Goal: Communication & Community: Connect with others

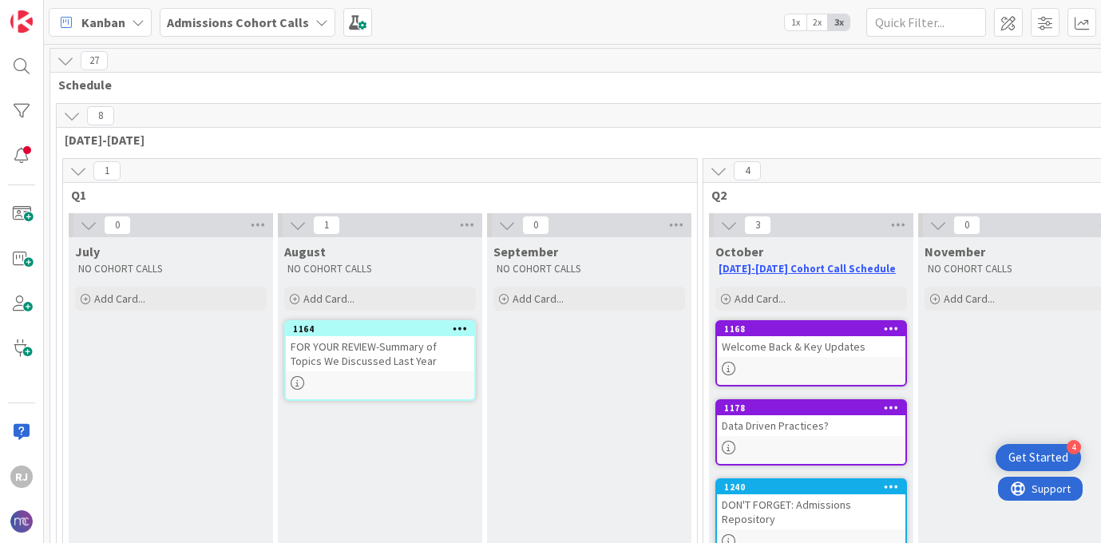
click at [248, 25] on b "Admissions Cohort Calls" at bounding box center [238, 22] width 142 height 16
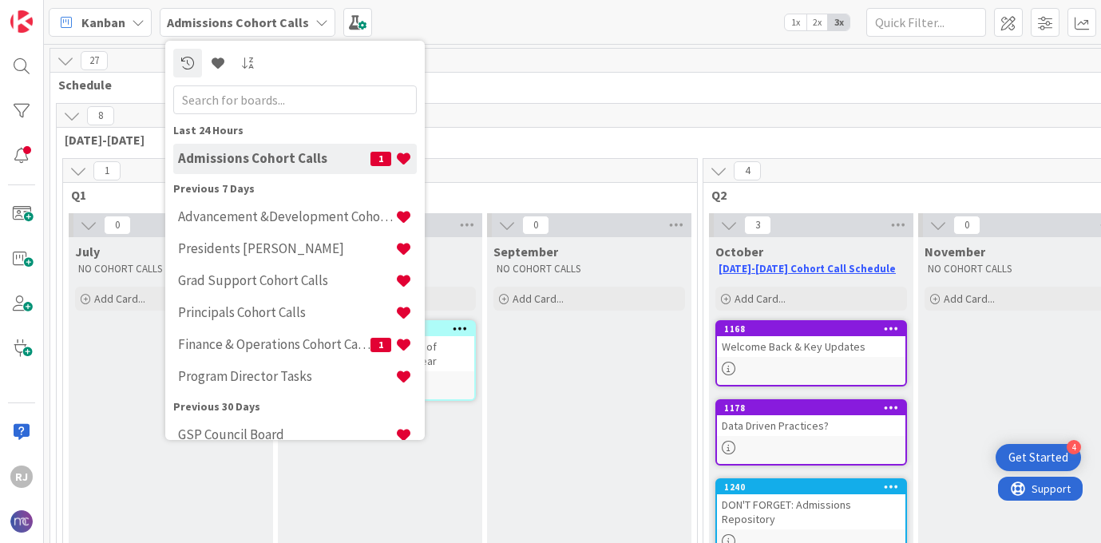
click at [226, 18] on b "Admissions Cohort Calls" at bounding box center [238, 22] width 142 height 16
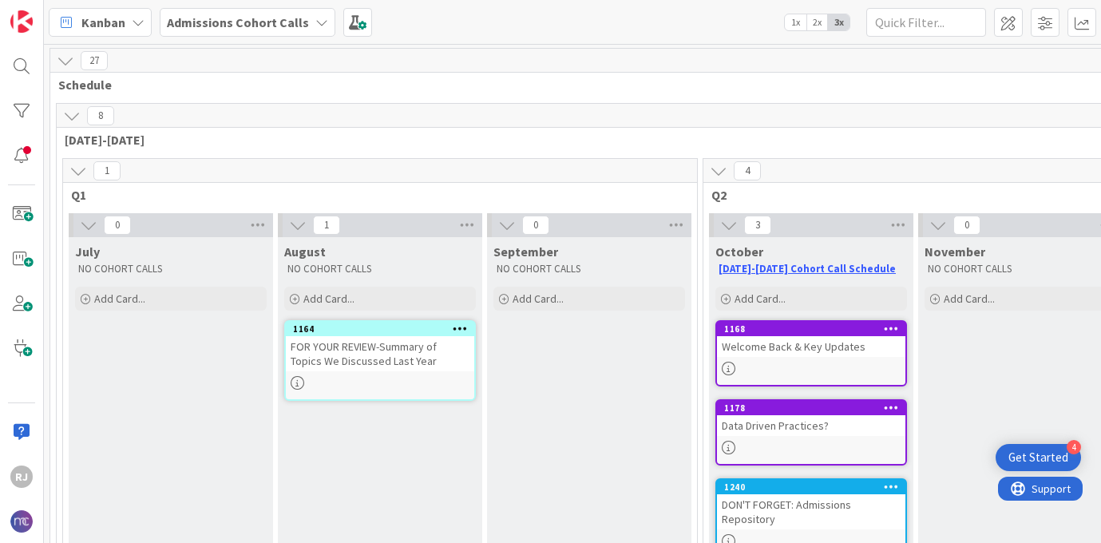
click at [233, 17] on b "Admissions Cohort Calls" at bounding box center [238, 22] width 142 height 16
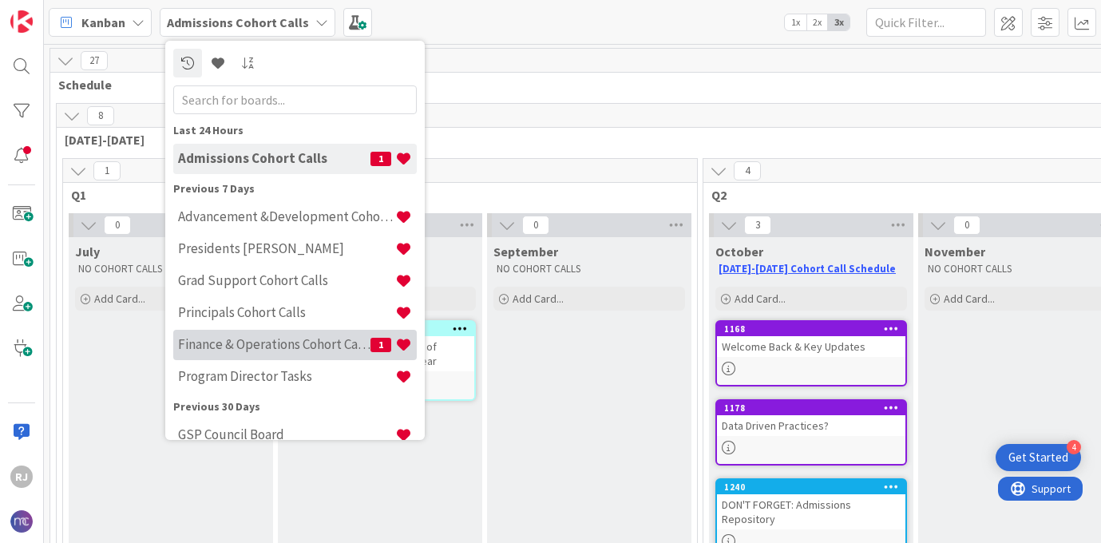
click at [227, 345] on h4 "Finance & Operations Cohort Calls" at bounding box center [274, 344] width 192 height 16
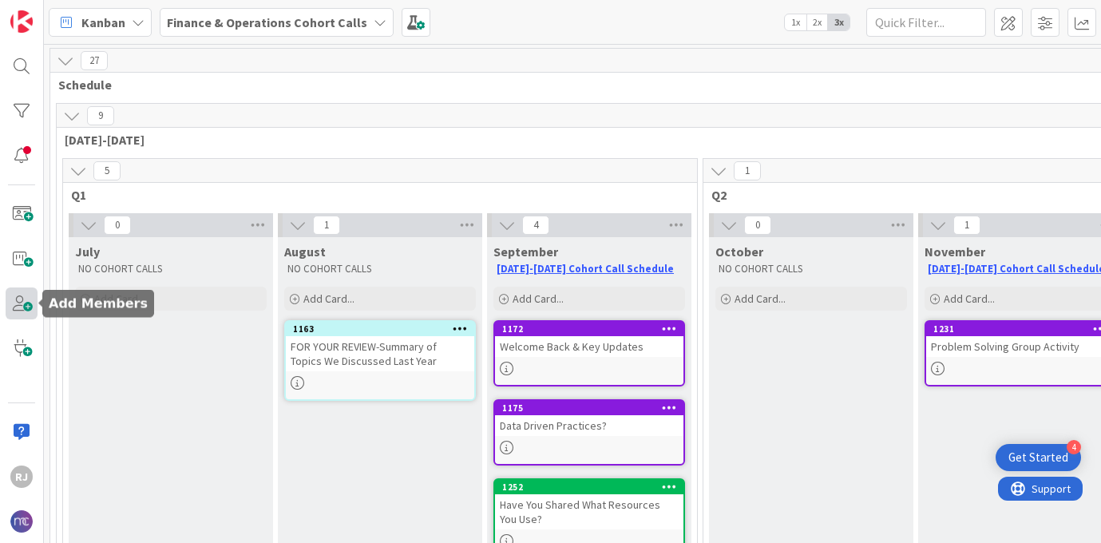
click at [28, 297] on span at bounding box center [22, 304] width 32 height 32
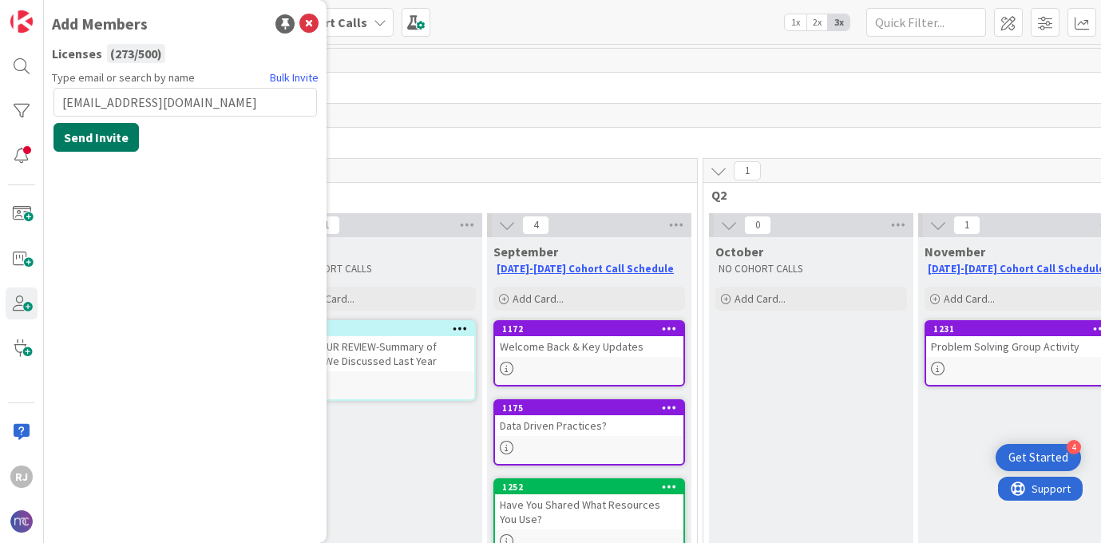
type input "ahaughton@mcaec.org"
click at [119, 133] on button "Send Invite" at bounding box center [96, 137] width 85 height 29
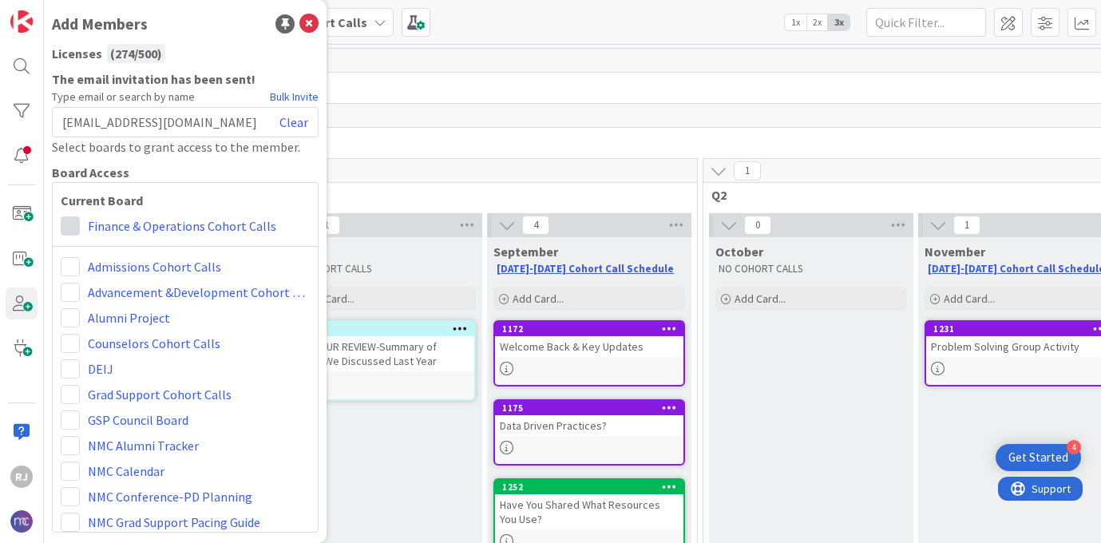
click at [67, 228] on span at bounding box center [70, 225] width 19 height 19
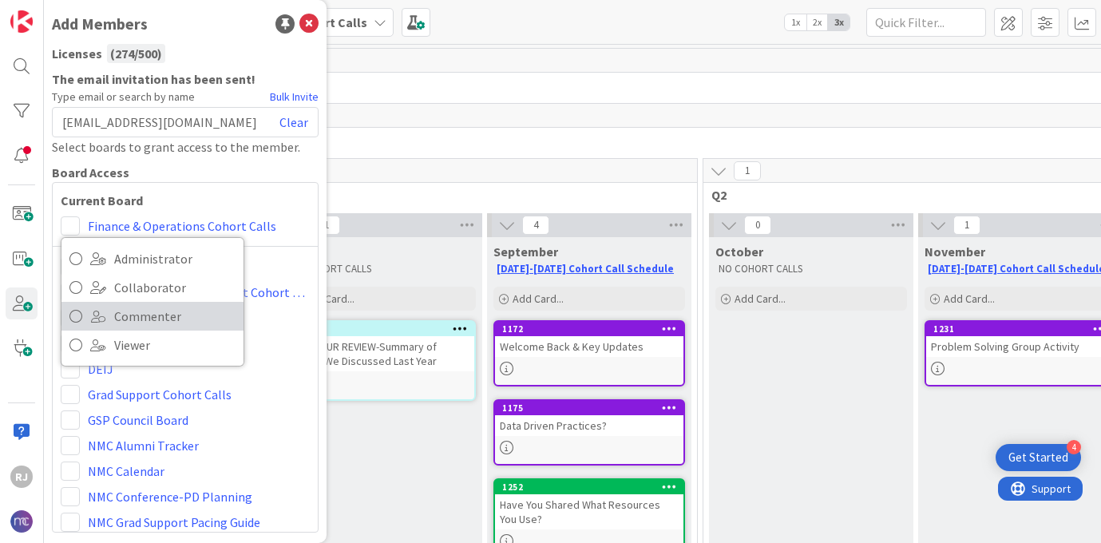
click at [154, 316] on span "Commenter" at bounding box center [174, 316] width 121 height 24
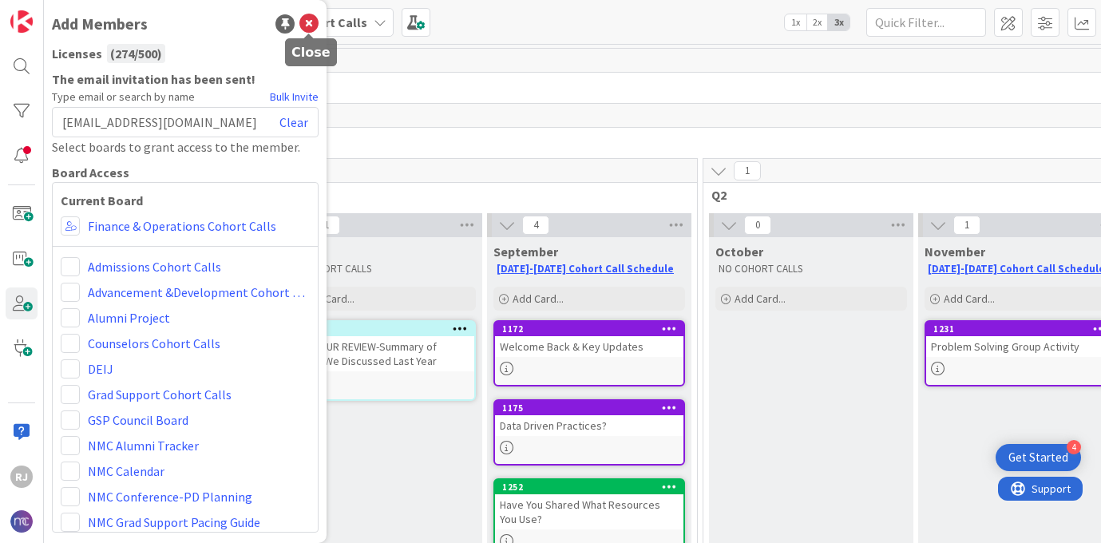
click at [316, 19] on icon at bounding box center [308, 23] width 19 height 19
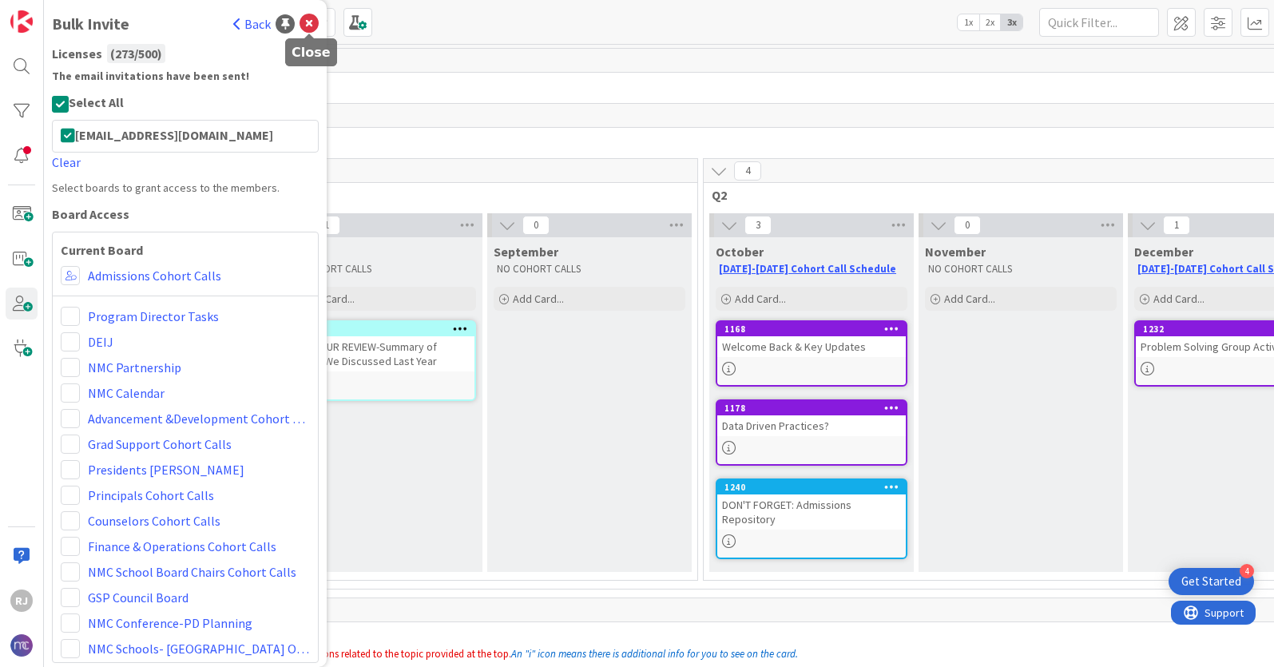
click at [315, 22] on icon at bounding box center [308, 23] width 19 height 19
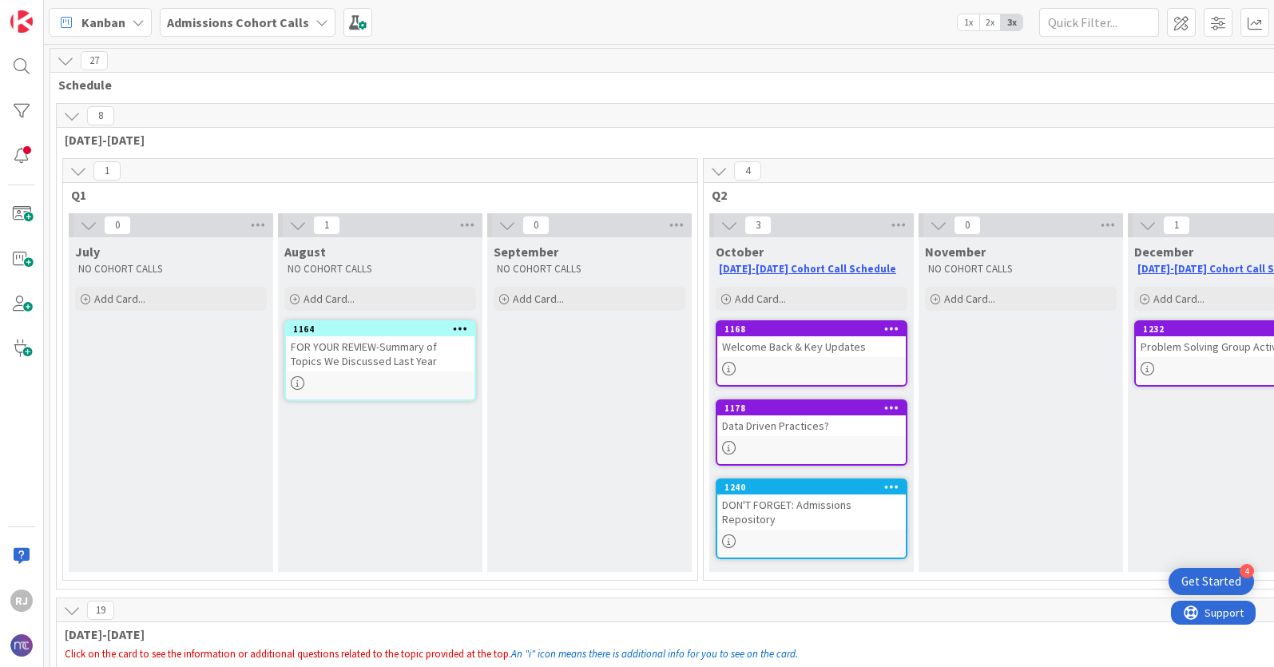
click at [234, 22] on b "Admissions Cohort Calls" at bounding box center [238, 22] width 142 height 16
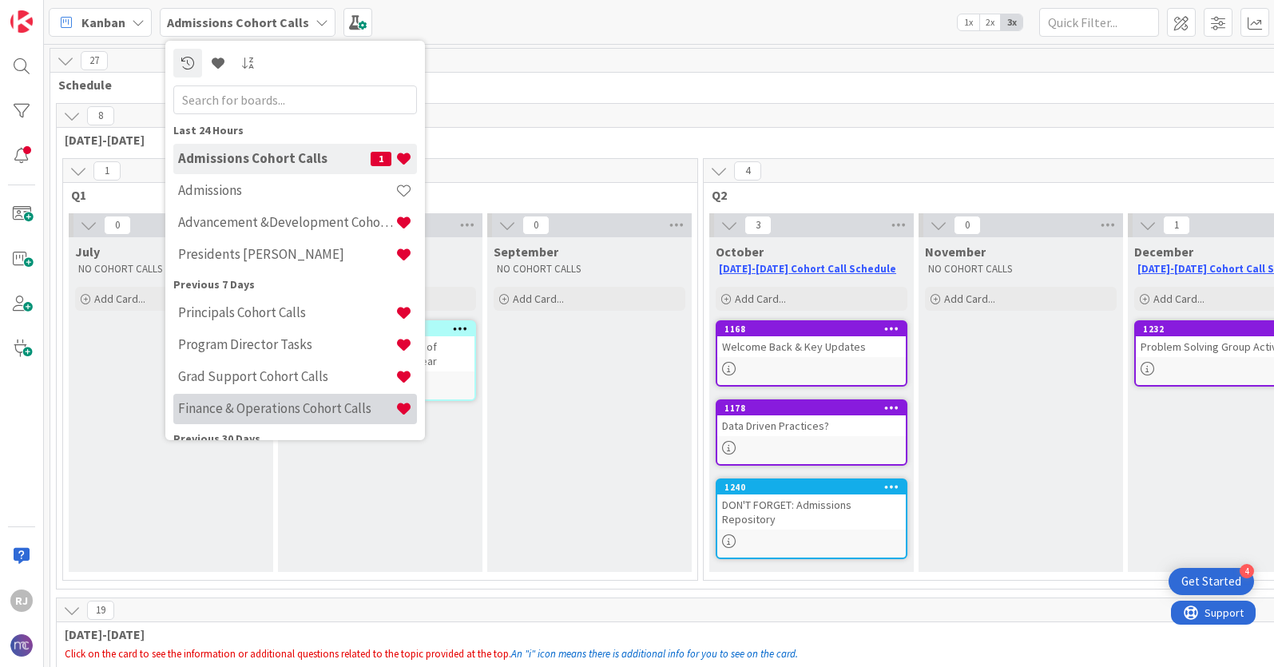
click at [218, 410] on h4 "Finance & Operations Cohort Calls" at bounding box center [286, 408] width 217 height 16
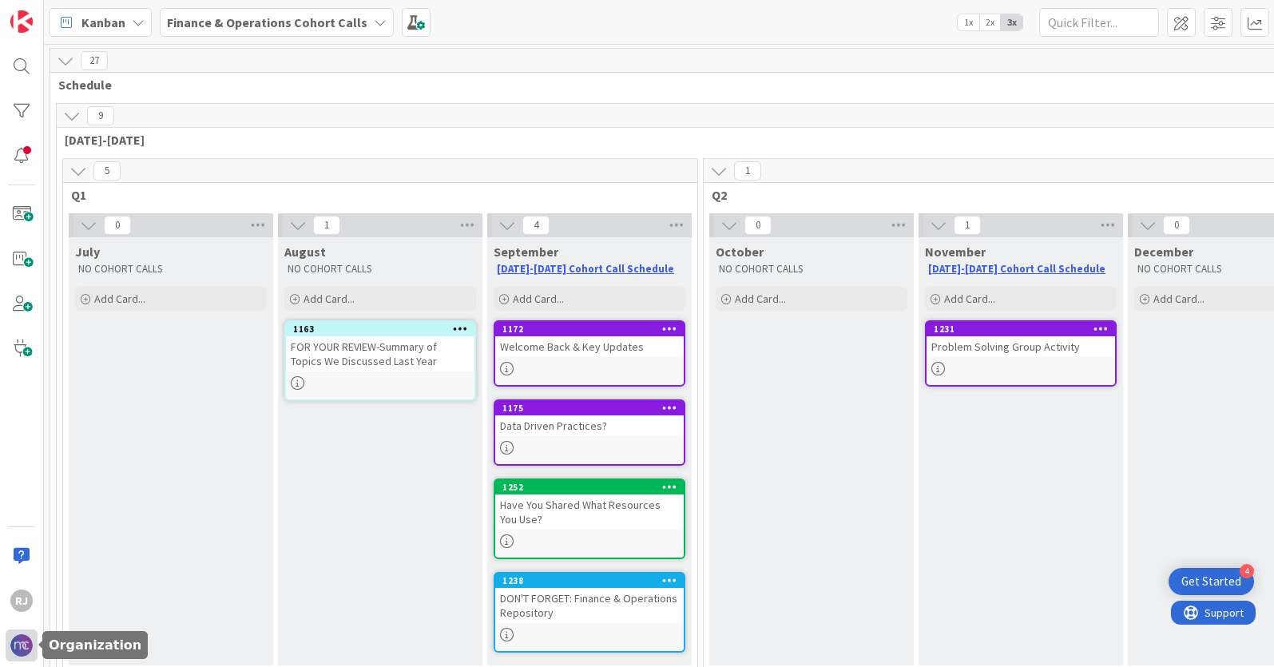
click at [28, 640] on img at bounding box center [21, 645] width 22 height 22
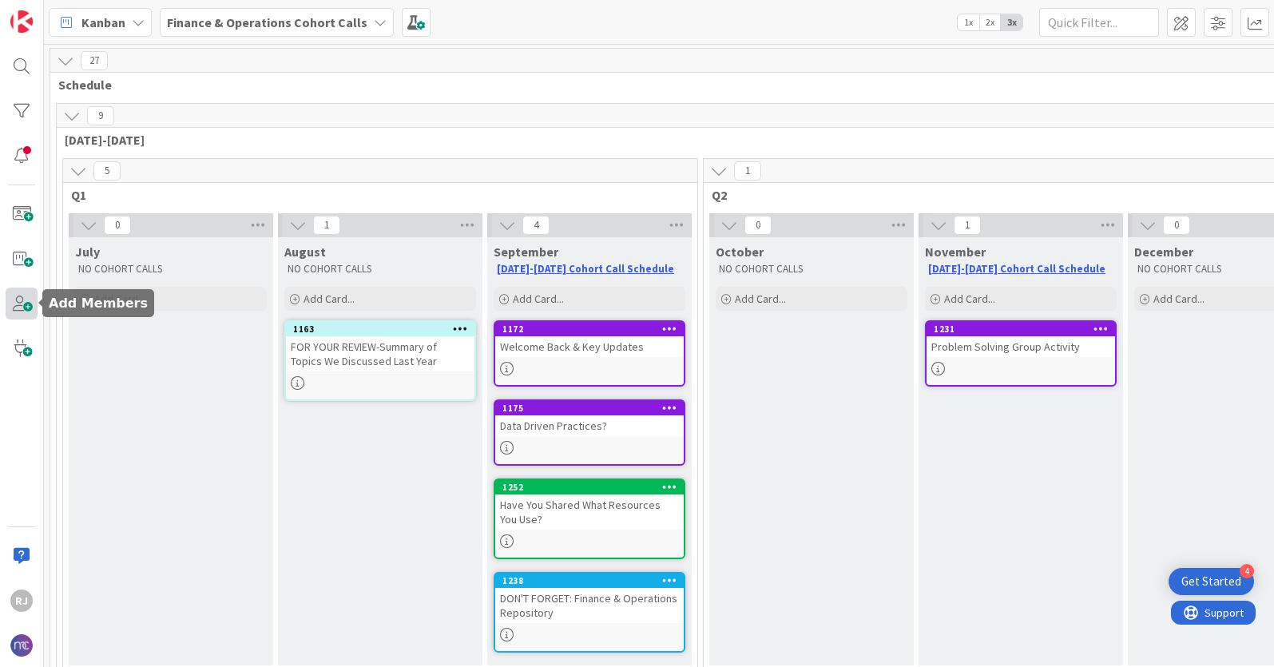
click at [23, 302] on span at bounding box center [22, 304] width 32 height 32
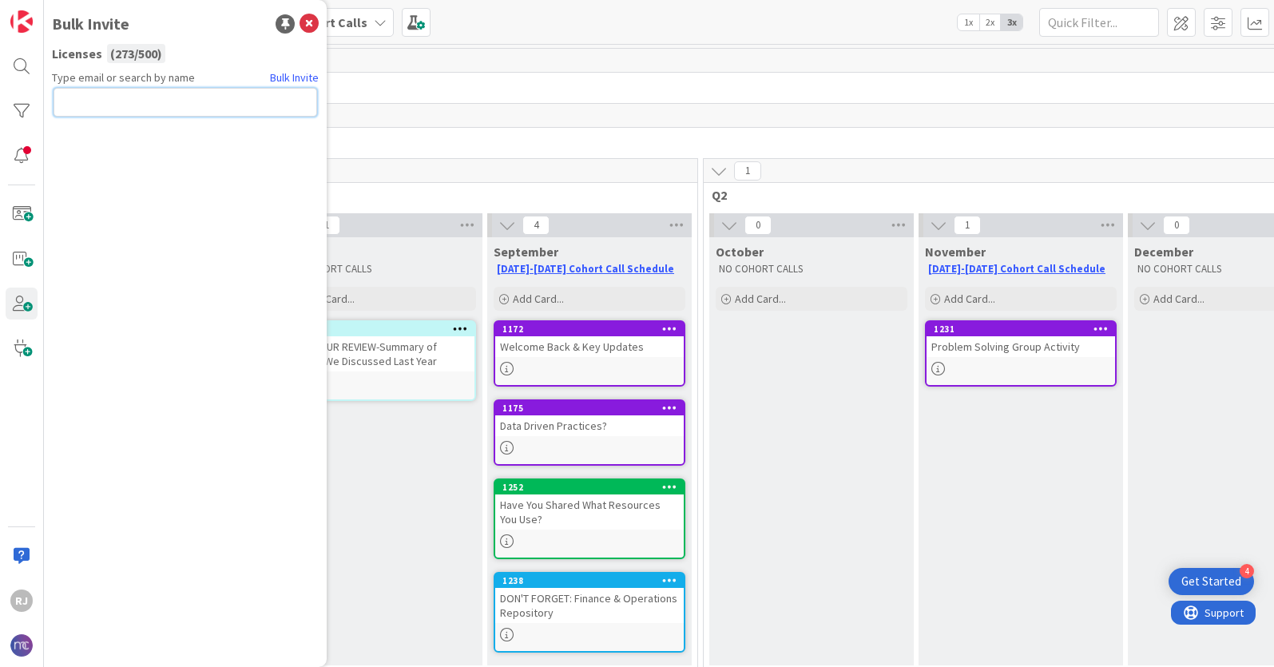
click at [163, 105] on input "text" at bounding box center [186, 102] width 264 height 29
paste input "[EMAIL_ADDRESS][DOMAIN_NAME]"
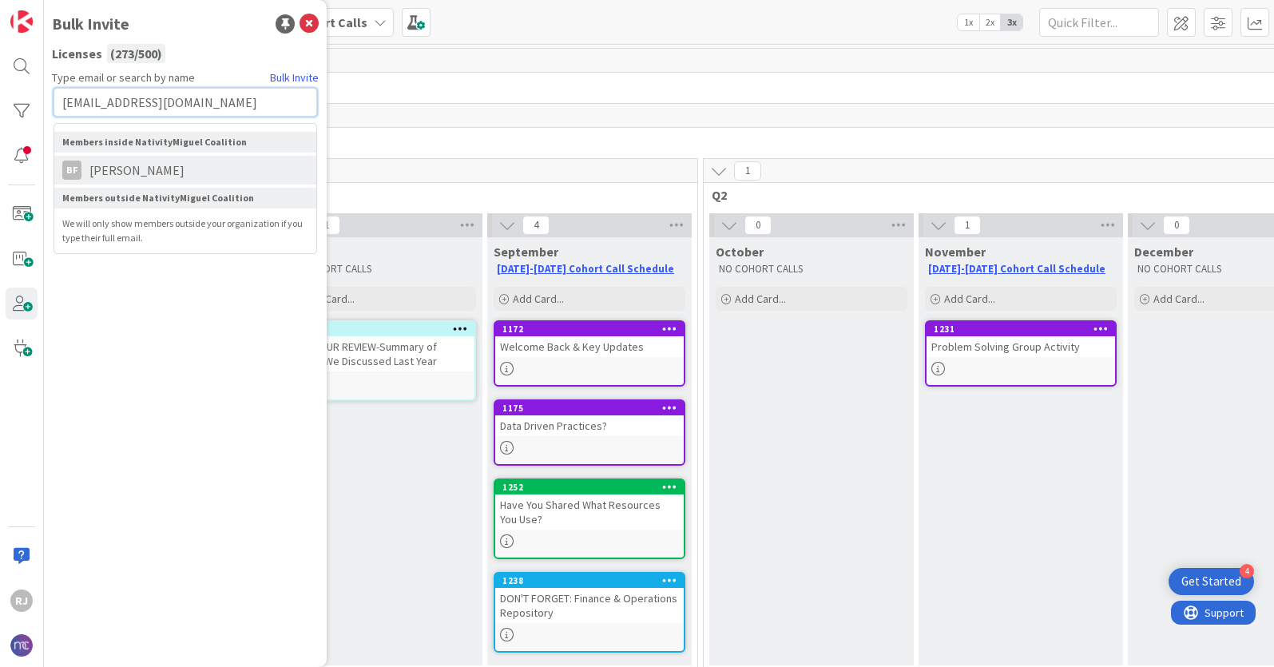
type input "[EMAIL_ADDRESS][DOMAIN_NAME]"
click at [165, 170] on span "[PERSON_NAME]" at bounding box center [136, 170] width 111 height 19
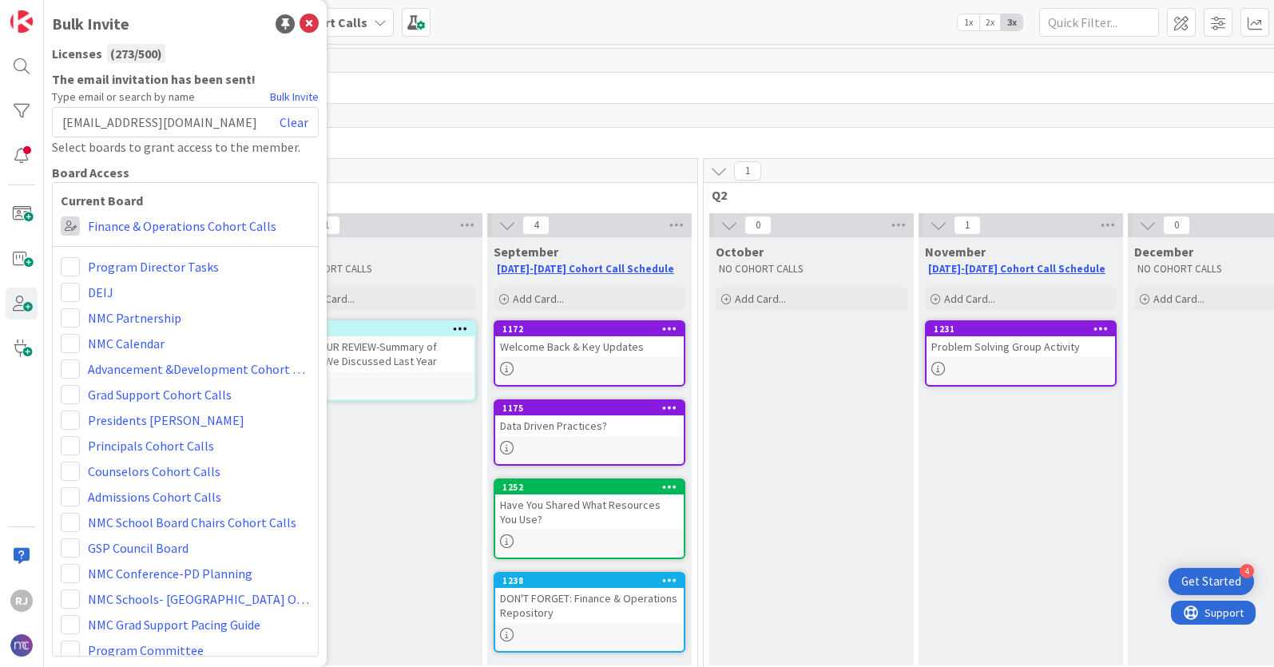
click at [71, 224] on span at bounding box center [70, 225] width 19 height 19
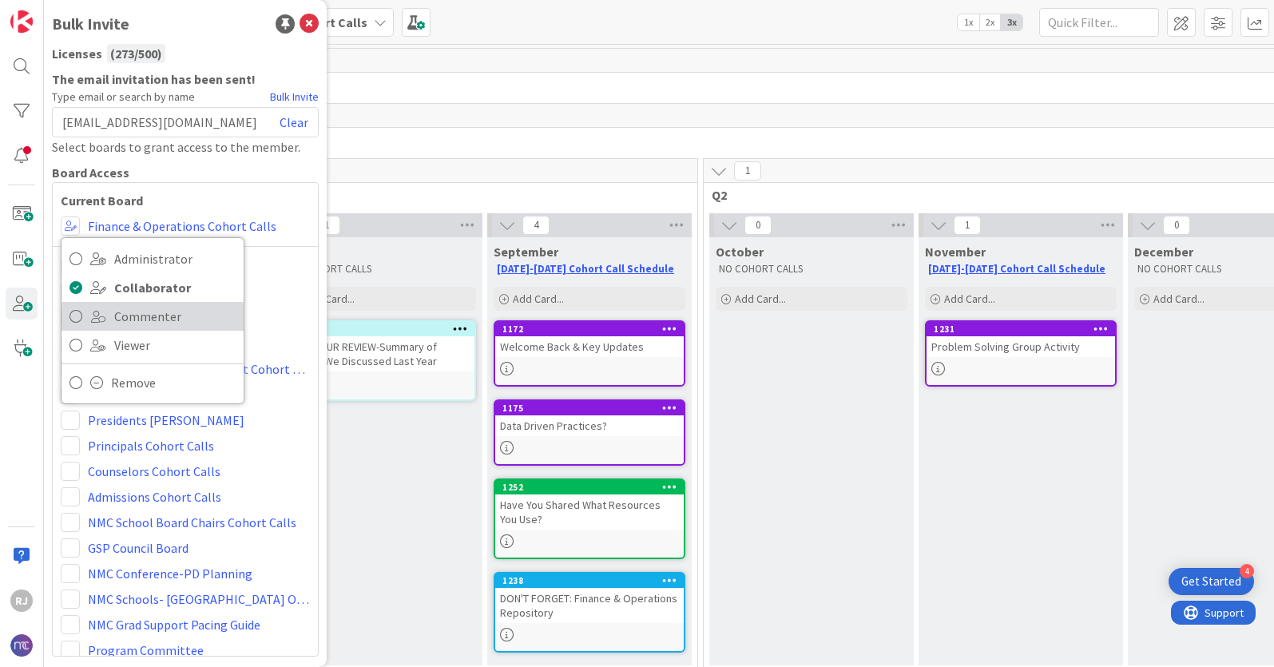
click at [73, 311] on icon at bounding box center [75, 316] width 13 height 24
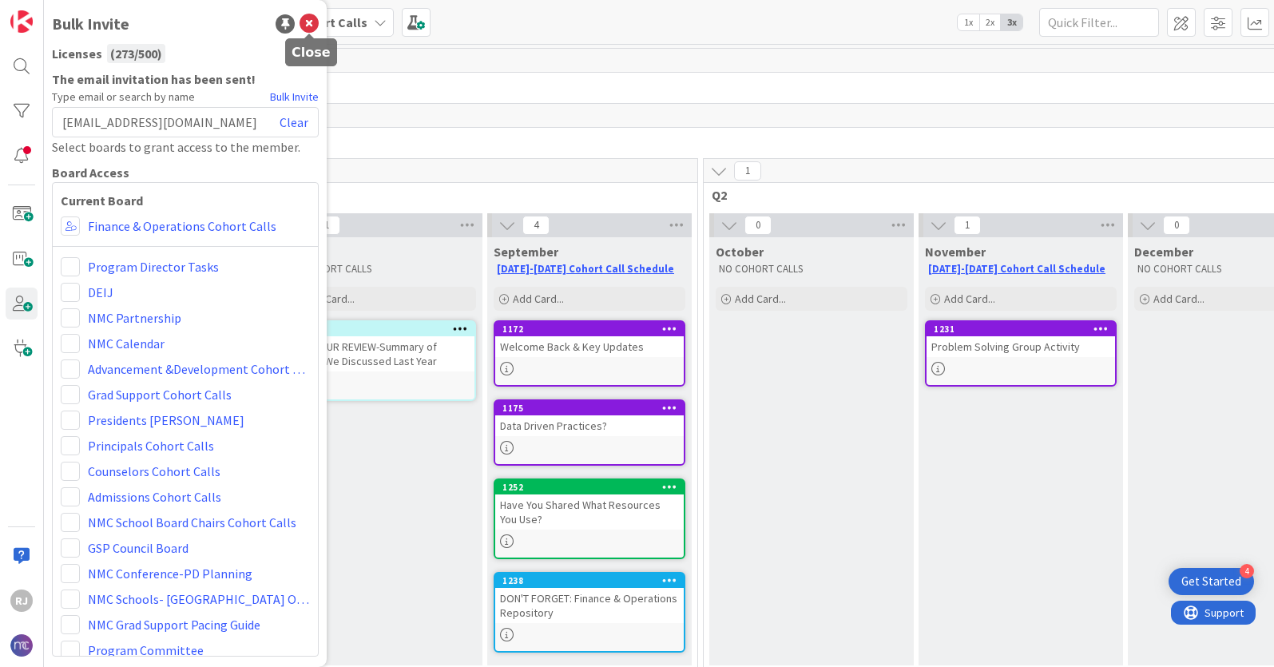
click at [307, 27] on icon at bounding box center [308, 23] width 19 height 19
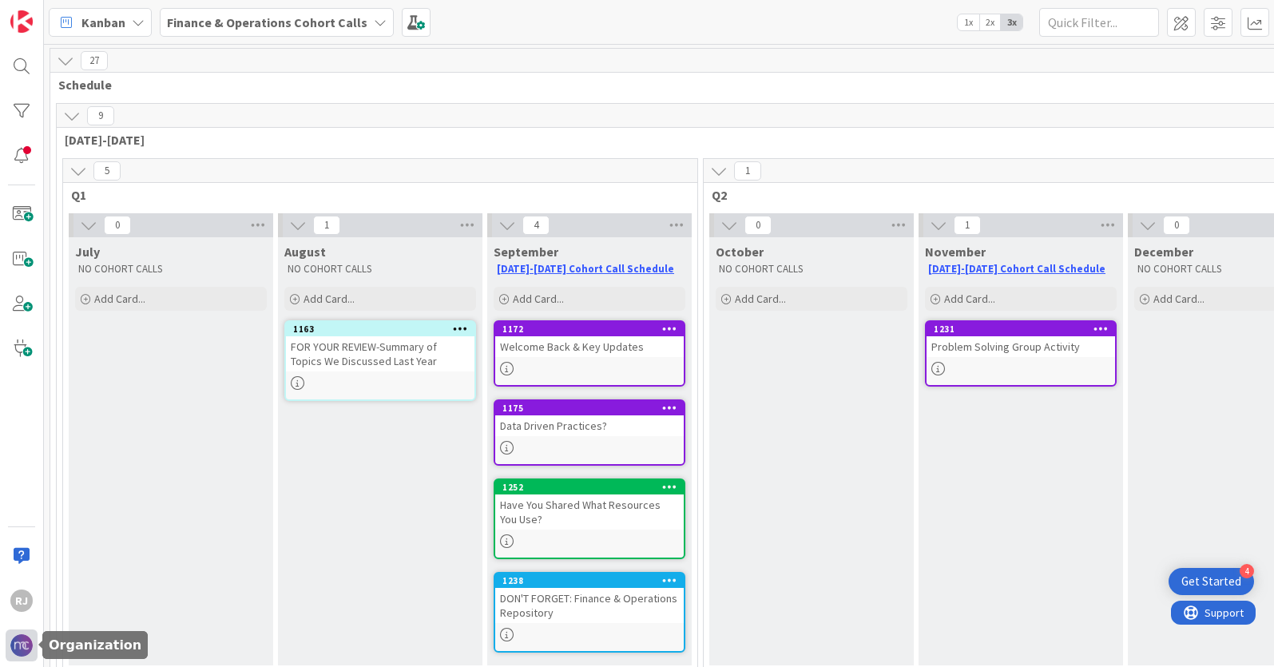
click at [19, 641] on img at bounding box center [21, 645] width 22 height 22
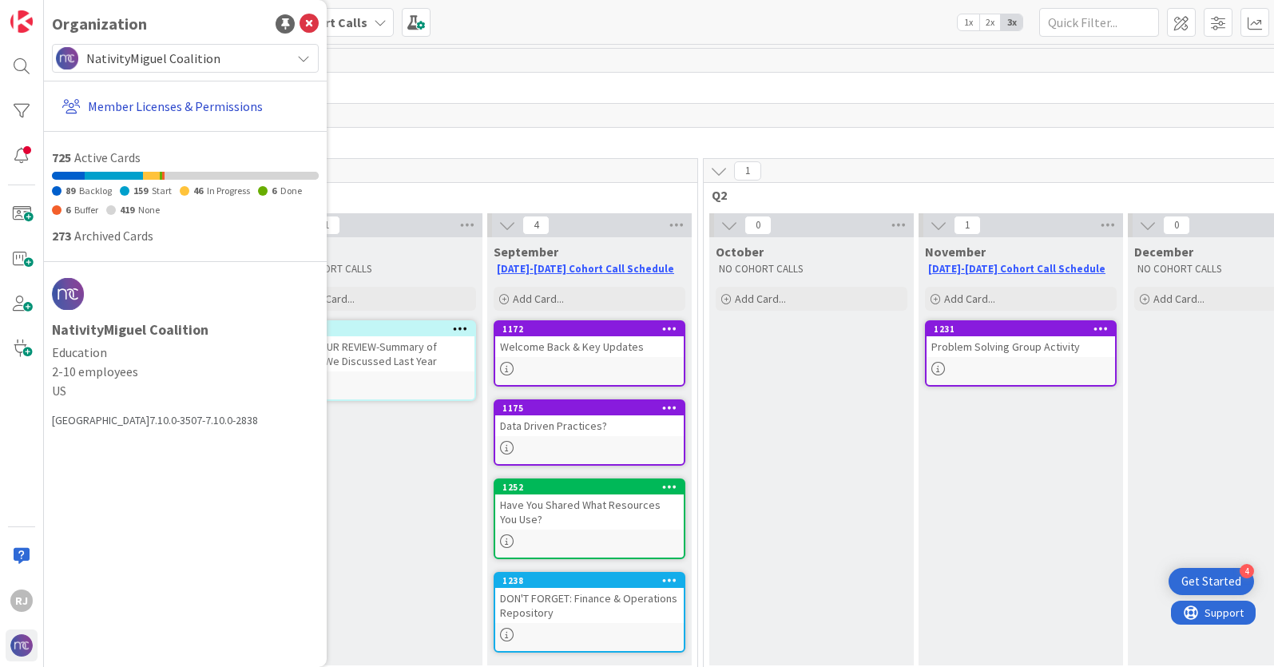
click at [214, 106] on link "Member Licenses & Permissions" at bounding box center [187, 106] width 263 height 29
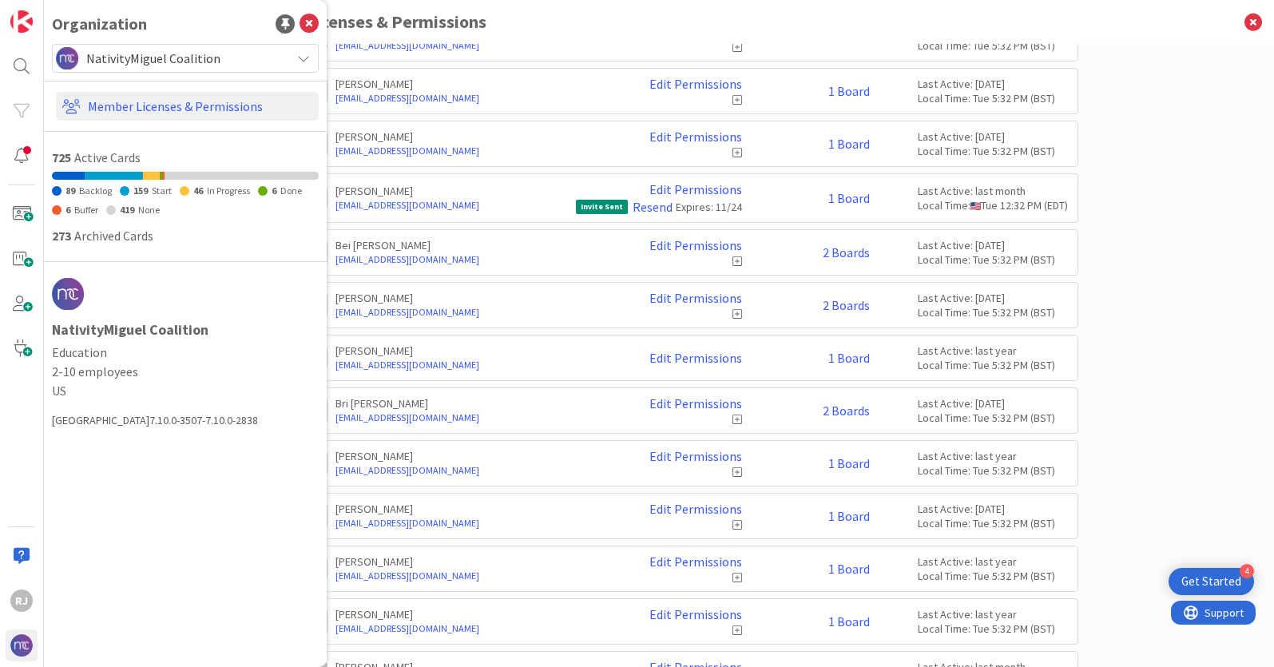
scroll to position [1303, 0]
click at [648, 210] on link "Resend" at bounding box center [653, 209] width 40 height 14
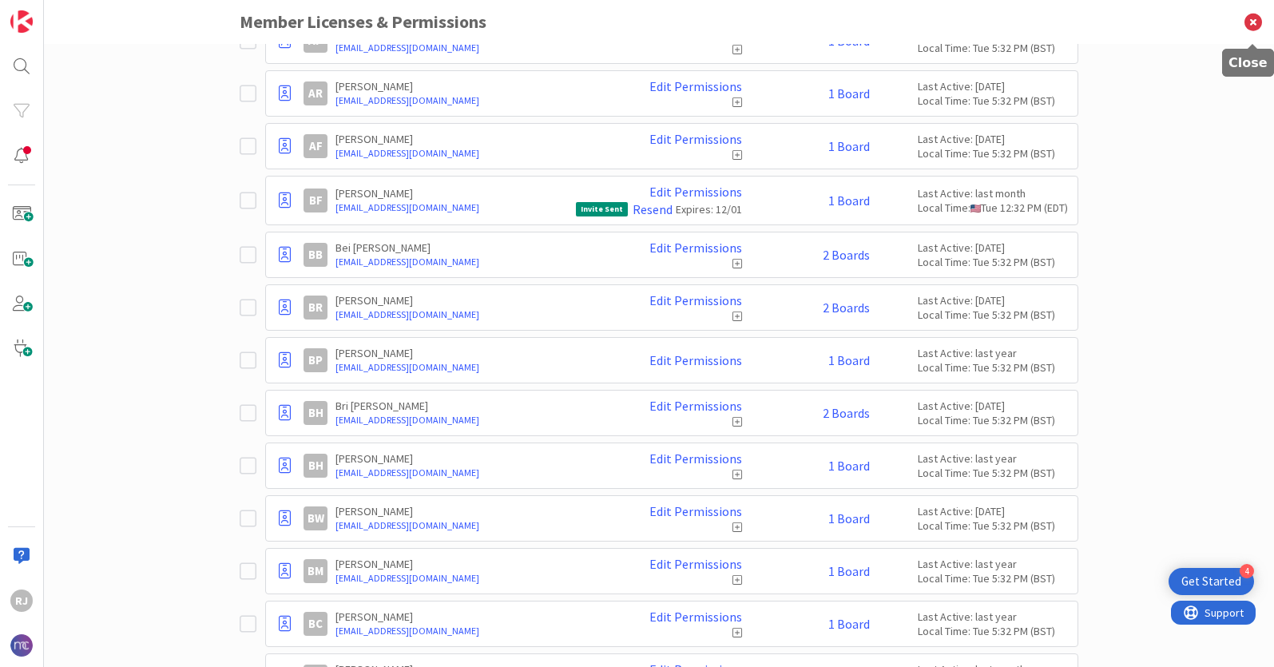
click at [1253, 23] on icon at bounding box center [1253, 22] width 42 height 44
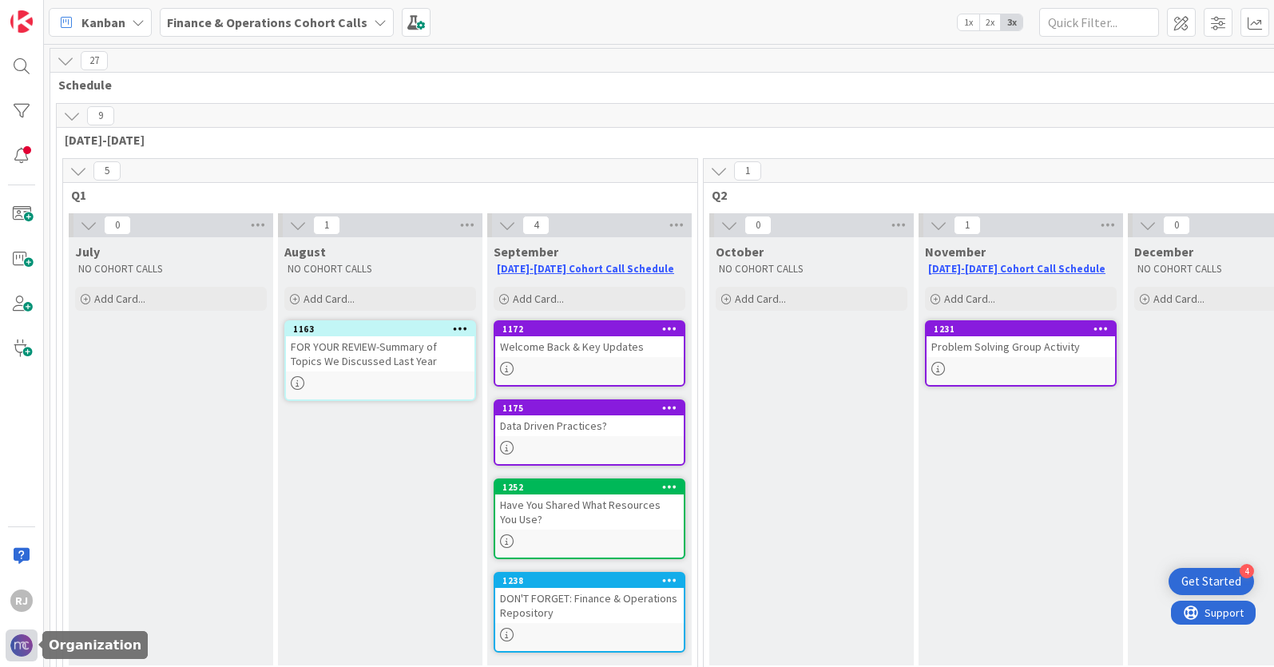
click at [22, 652] on img at bounding box center [21, 645] width 22 height 22
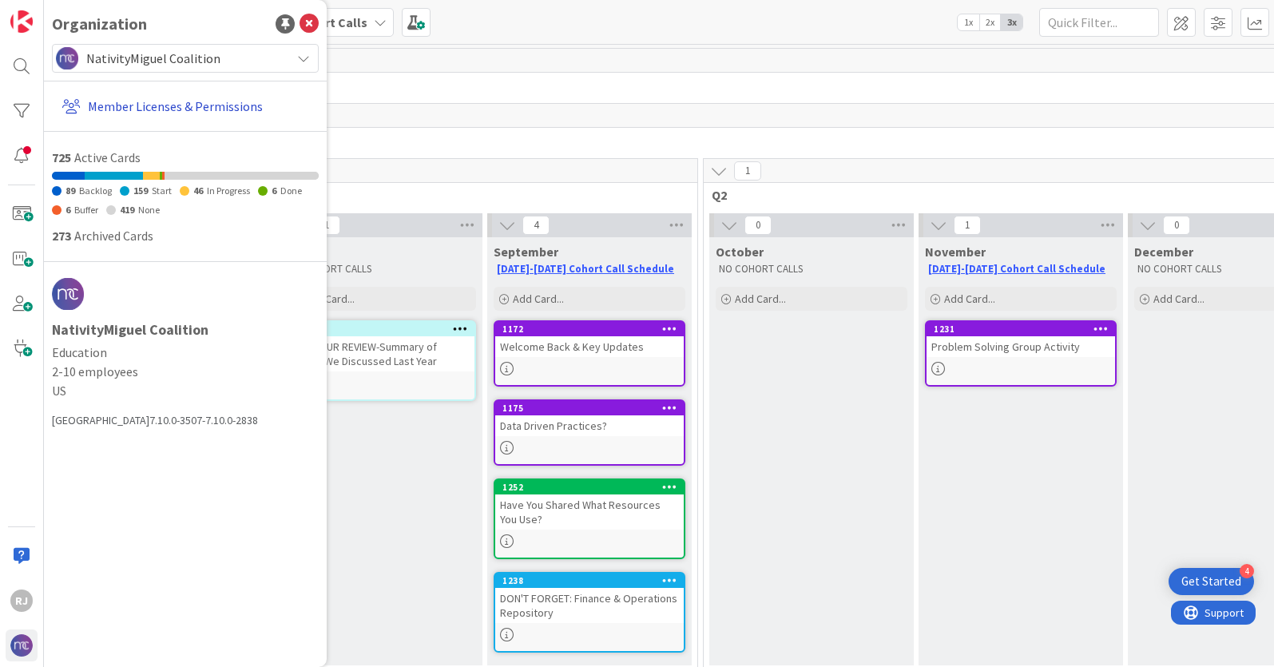
click at [191, 105] on link "Member Licenses & Permissions" at bounding box center [187, 106] width 263 height 29
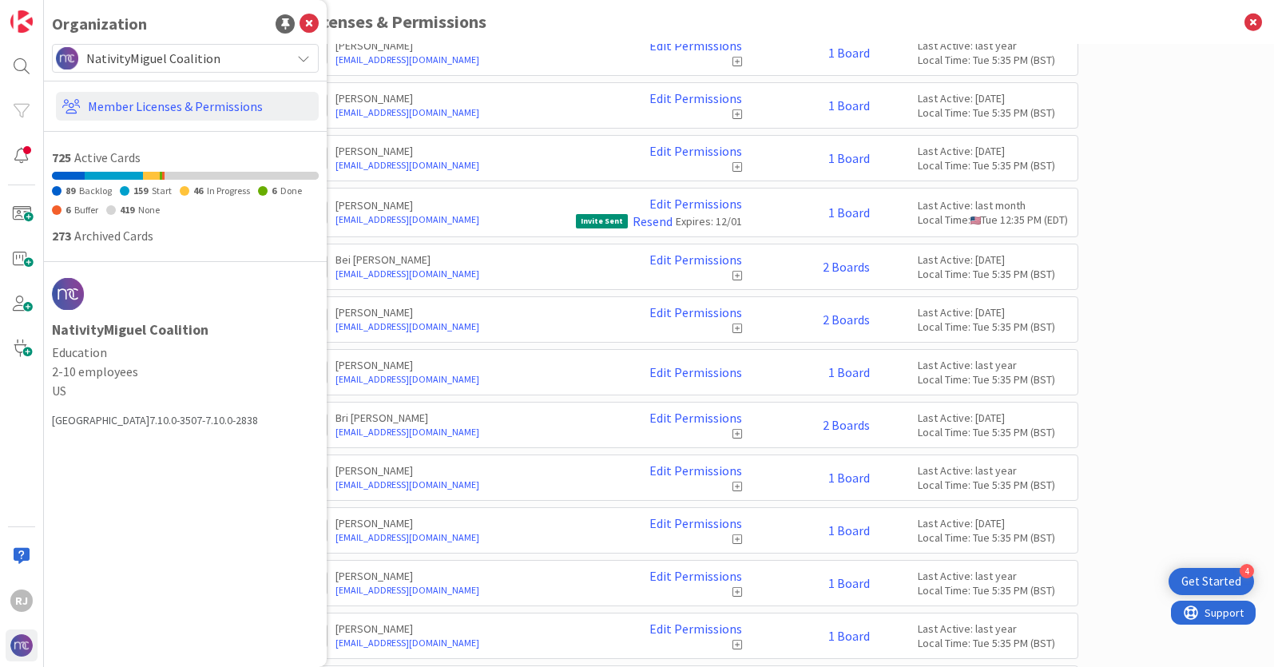
scroll to position [1289, 0]
click at [847, 216] on link "1 Board" at bounding box center [849, 215] width 42 height 14
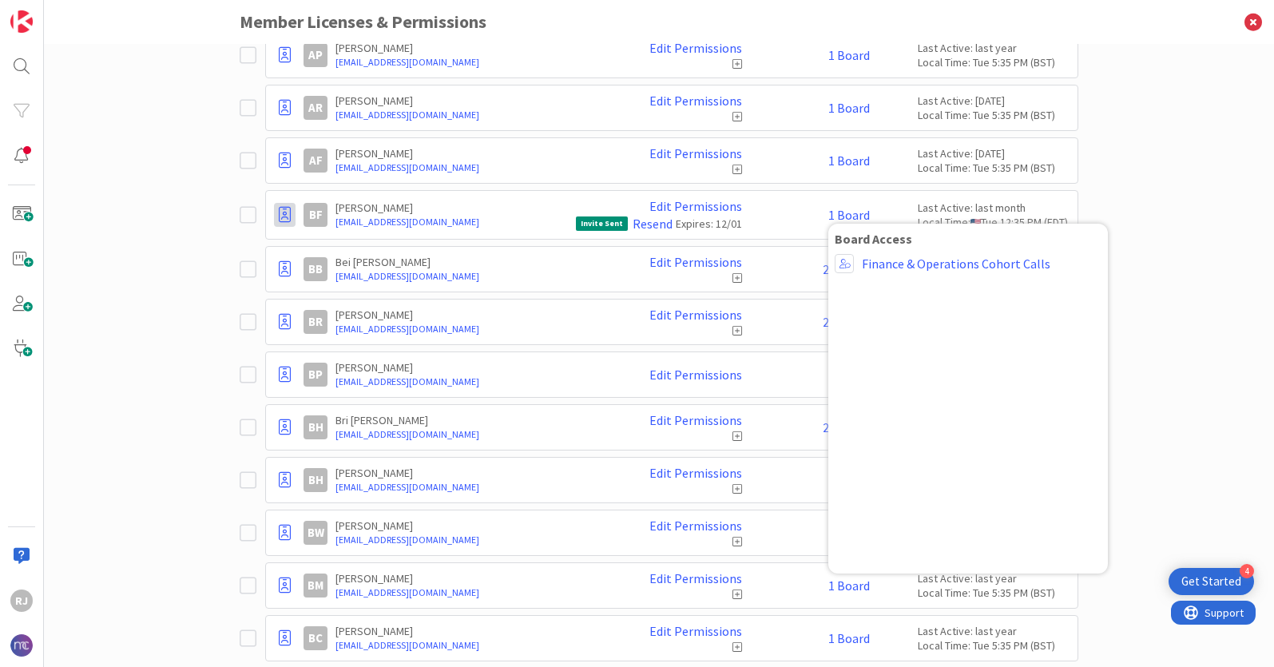
click at [282, 215] on icon at bounding box center [285, 215] width 12 height 16
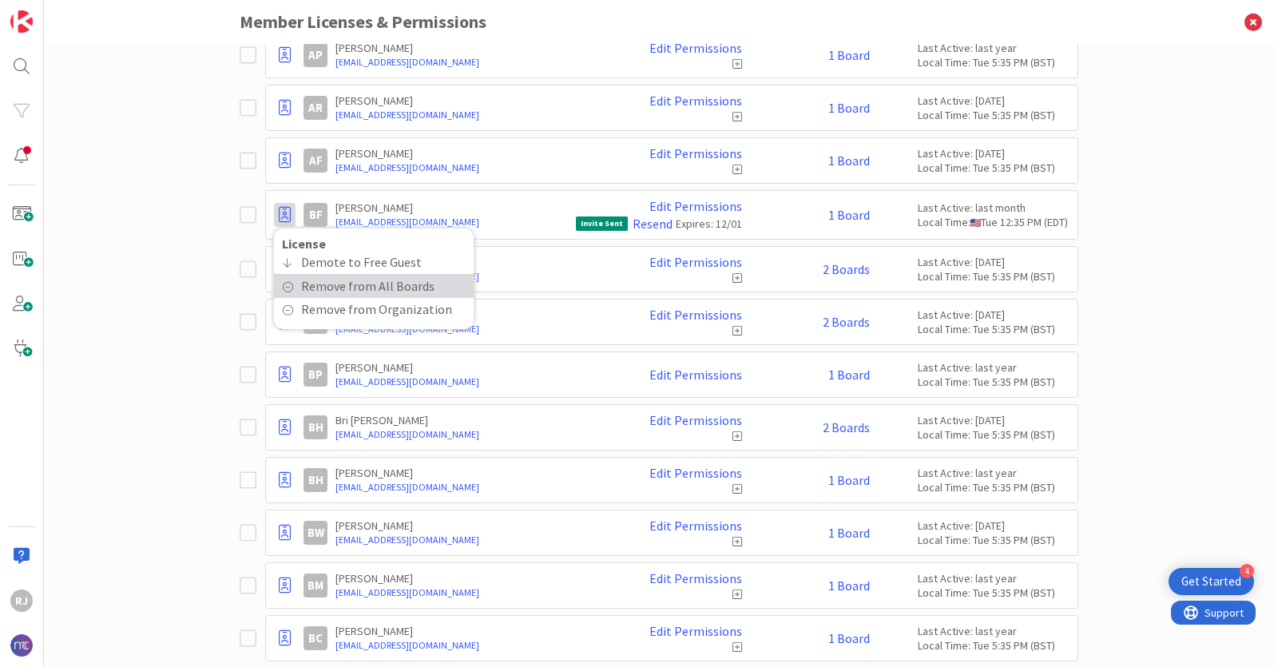
click at [325, 287] on span "Remove from All Boards" at bounding box center [367, 286] width 133 height 23
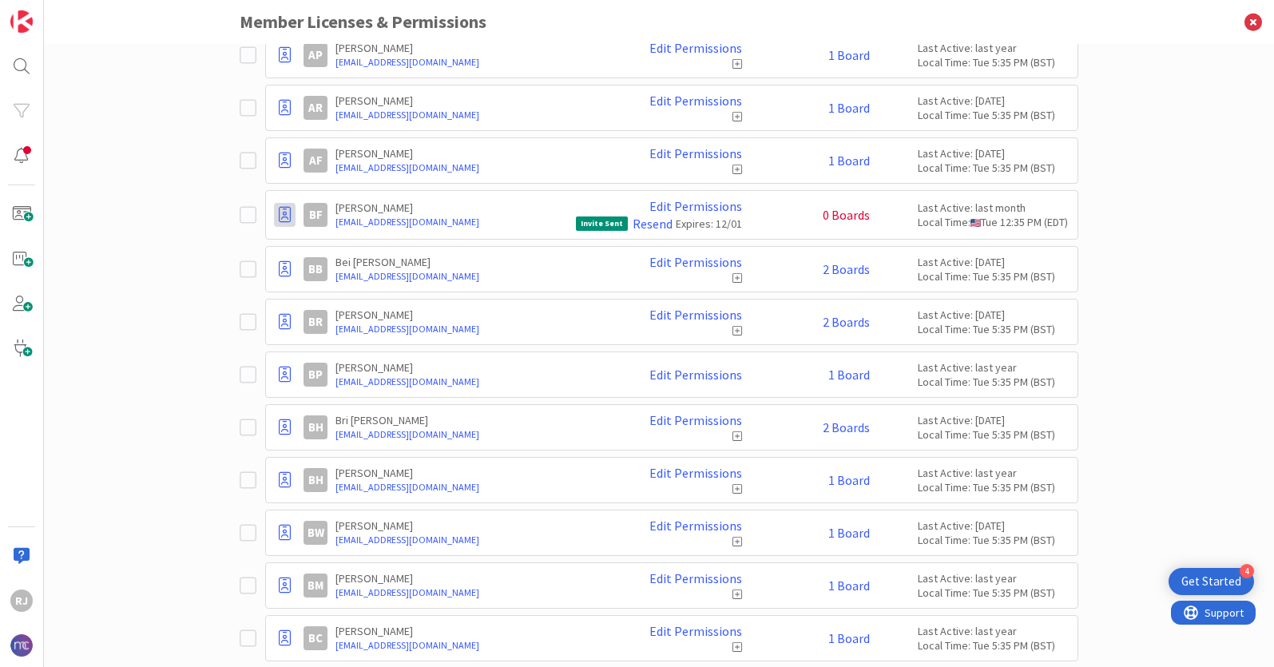
click at [289, 220] on icon at bounding box center [285, 215] width 12 height 16
click at [329, 312] on span "Remove from Organization" at bounding box center [376, 309] width 151 height 23
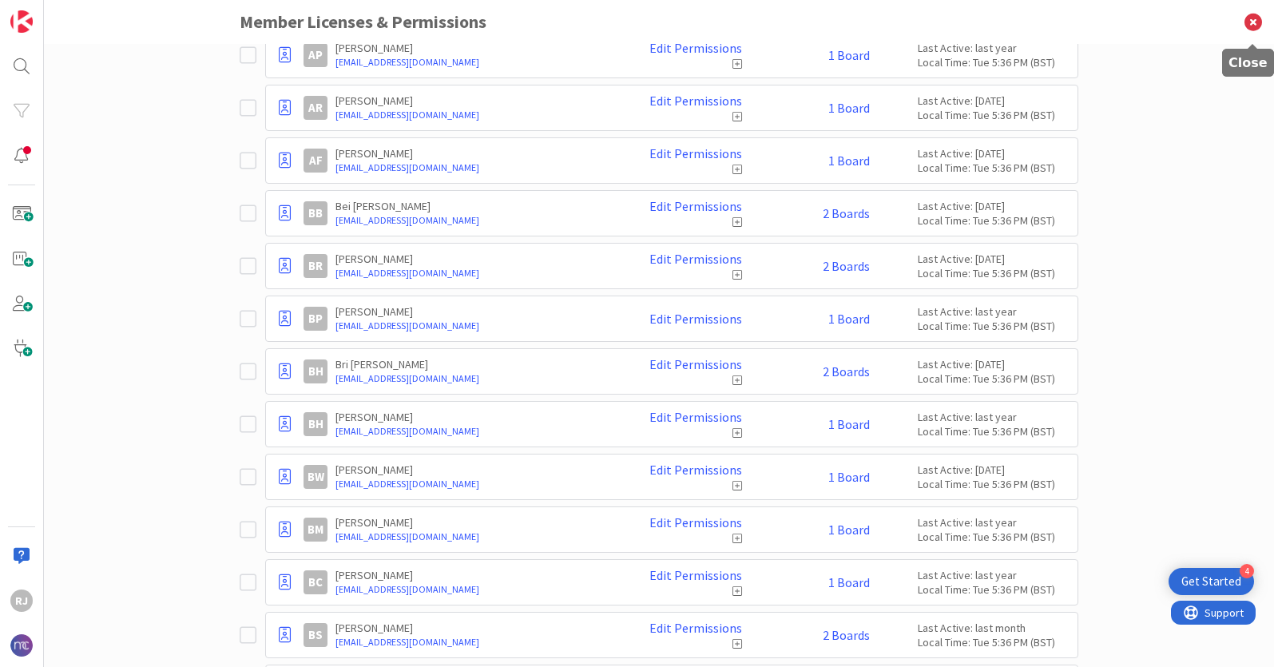
click at [1255, 20] on icon at bounding box center [1253, 22] width 42 height 44
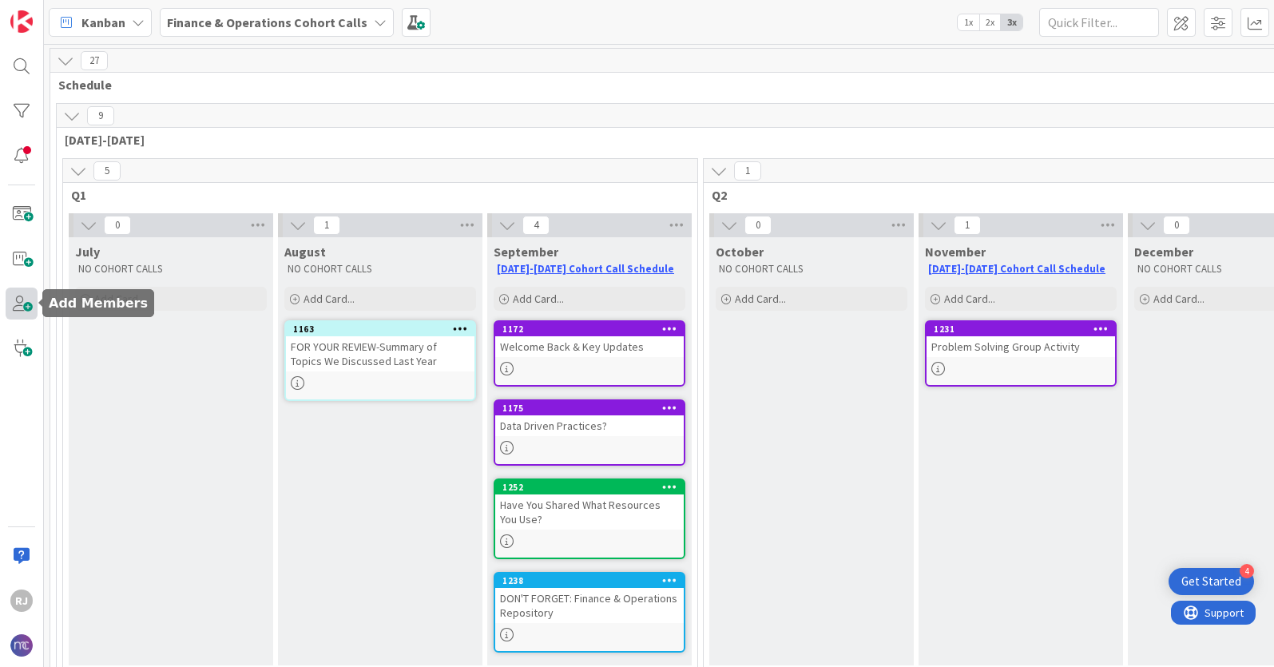
click at [23, 302] on span at bounding box center [22, 304] width 32 height 32
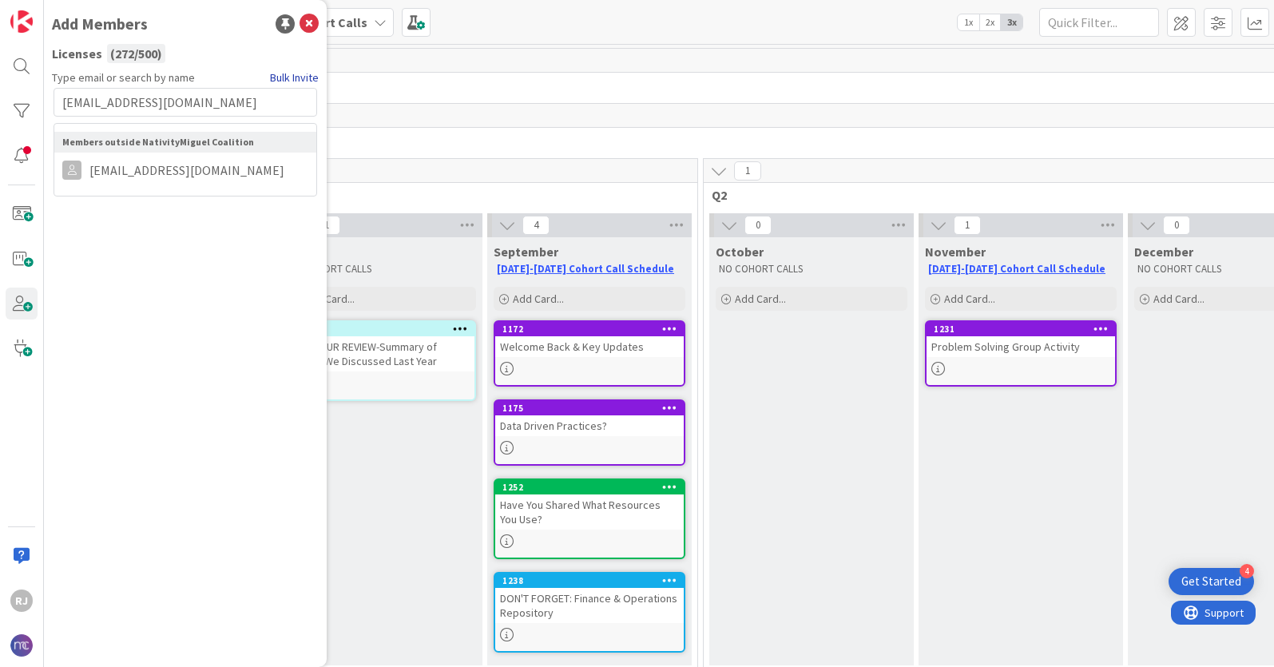
type input "[EMAIL_ADDRESS][DOMAIN_NAME]"
click at [286, 78] on link "Bulk Invite" at bounding box center [294, 77] width 49 height 17
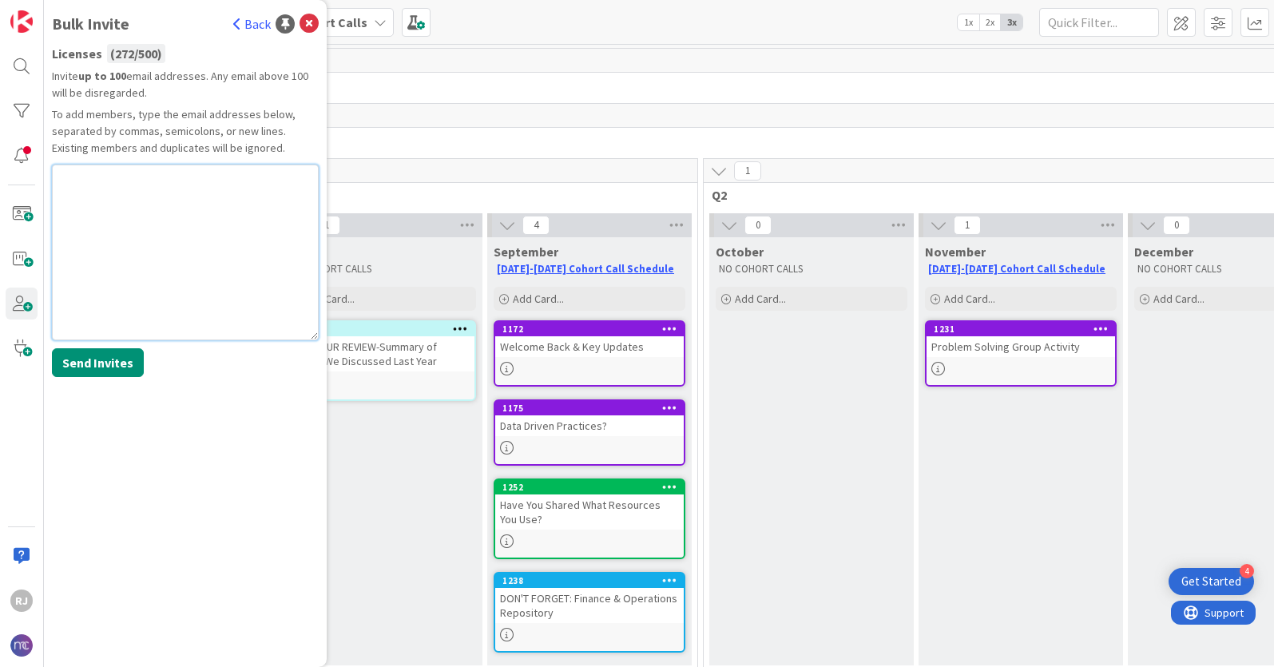
click at [141, 184] on textarea at bounding box center [185, 253] width 267 height 176
paste textarea "[EMAIL_ADDRESS][DOMAIN_NAME]"
type textarea "[EMAIL_ADDRESS][DOMAIN_NAME]"
click at [113, 359] on button "Send Invites" at bounding box center [98, 362] width 92 height 29
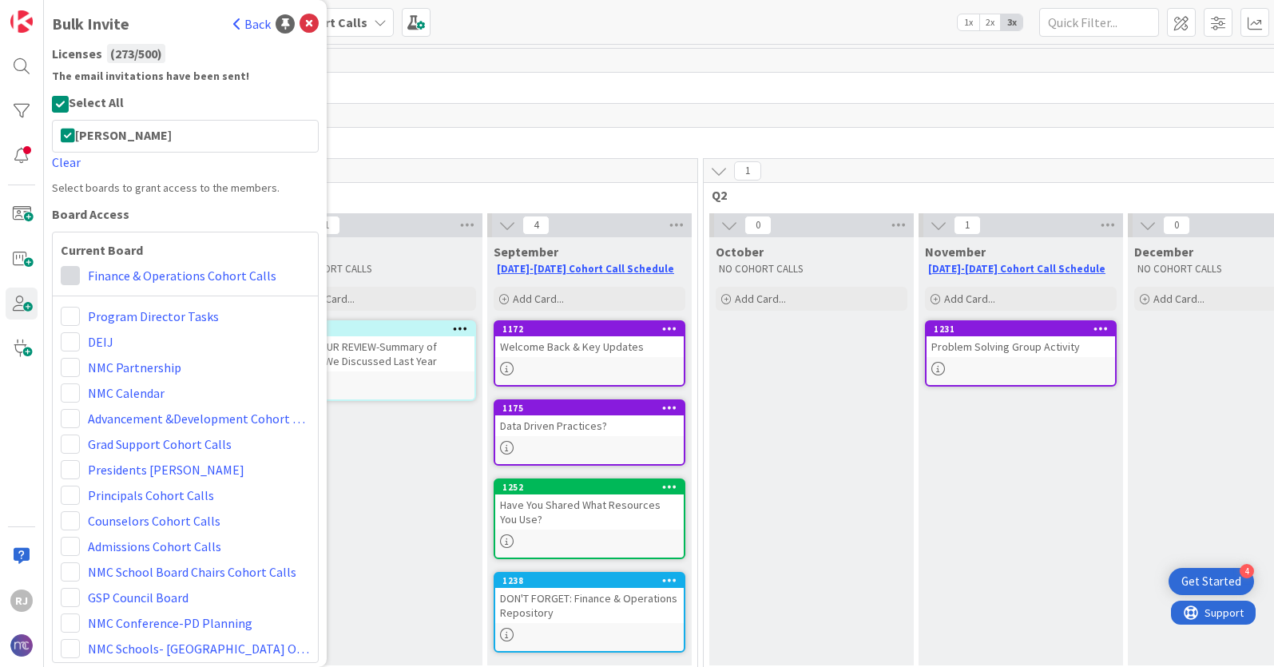
click at [75, 280] on span at bounding box center [70, 275] width 19 height 19
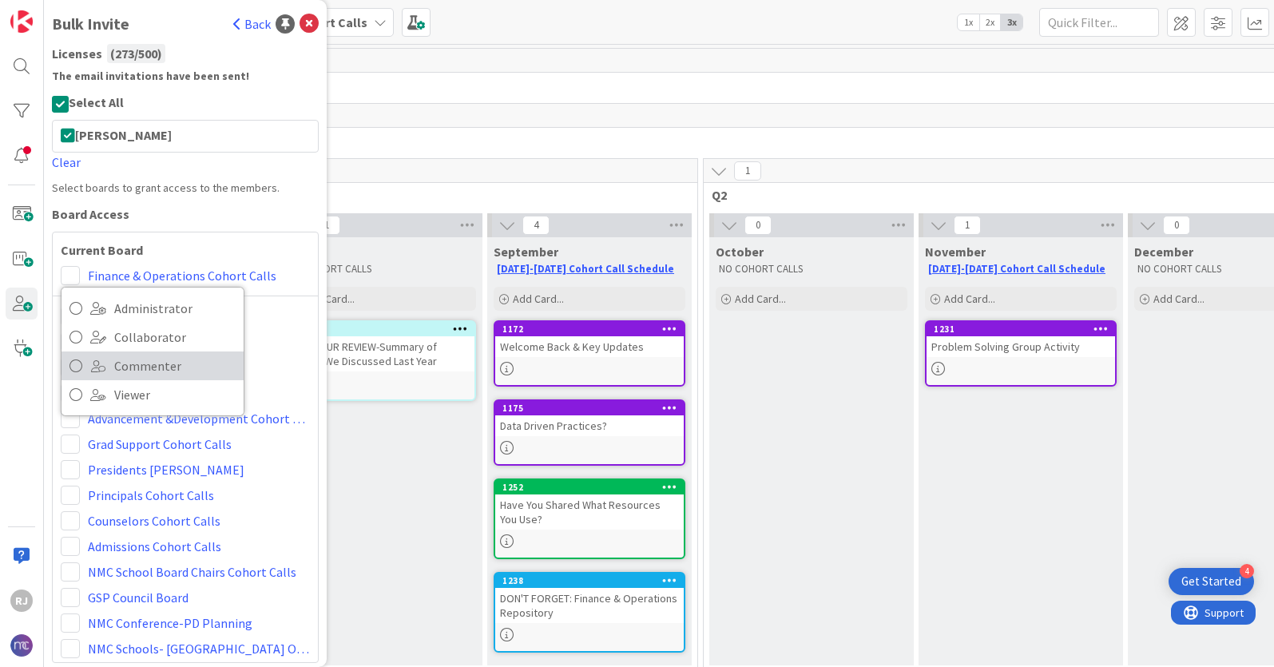
click at [121, 364] on span "Commenter" at bounding box center [174, 366] width 121 height 24
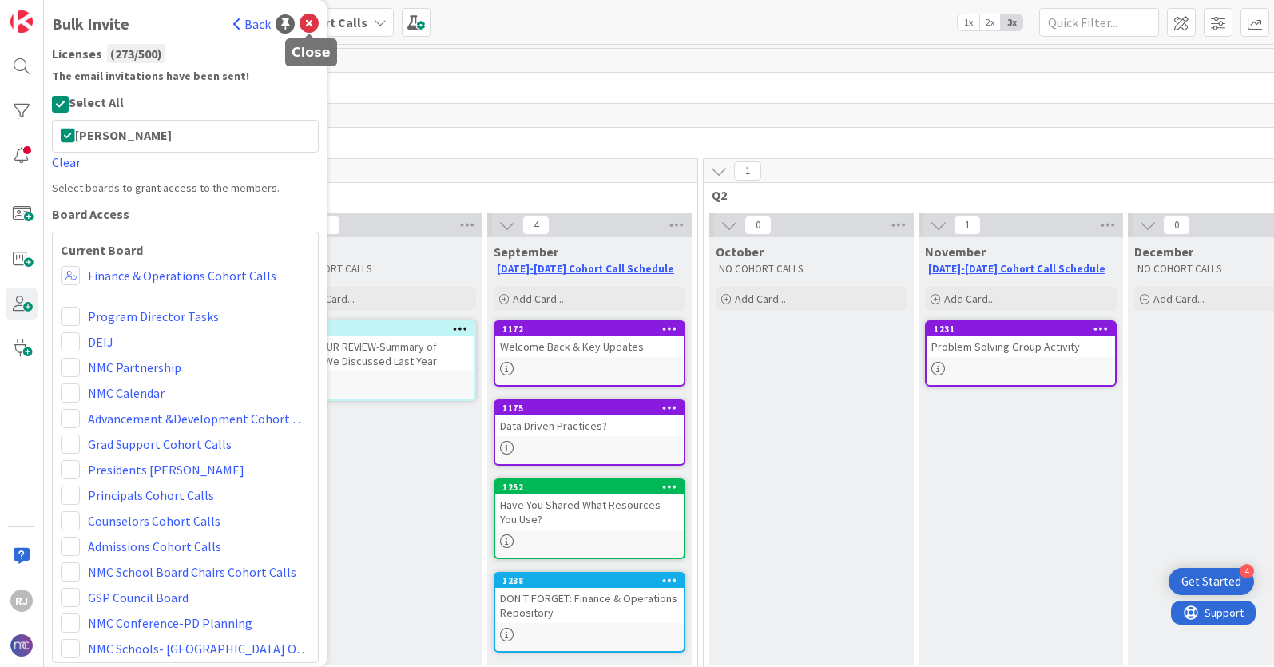
click at [312, 20] on icon at bounding box center [308, 23] width 19 height 19
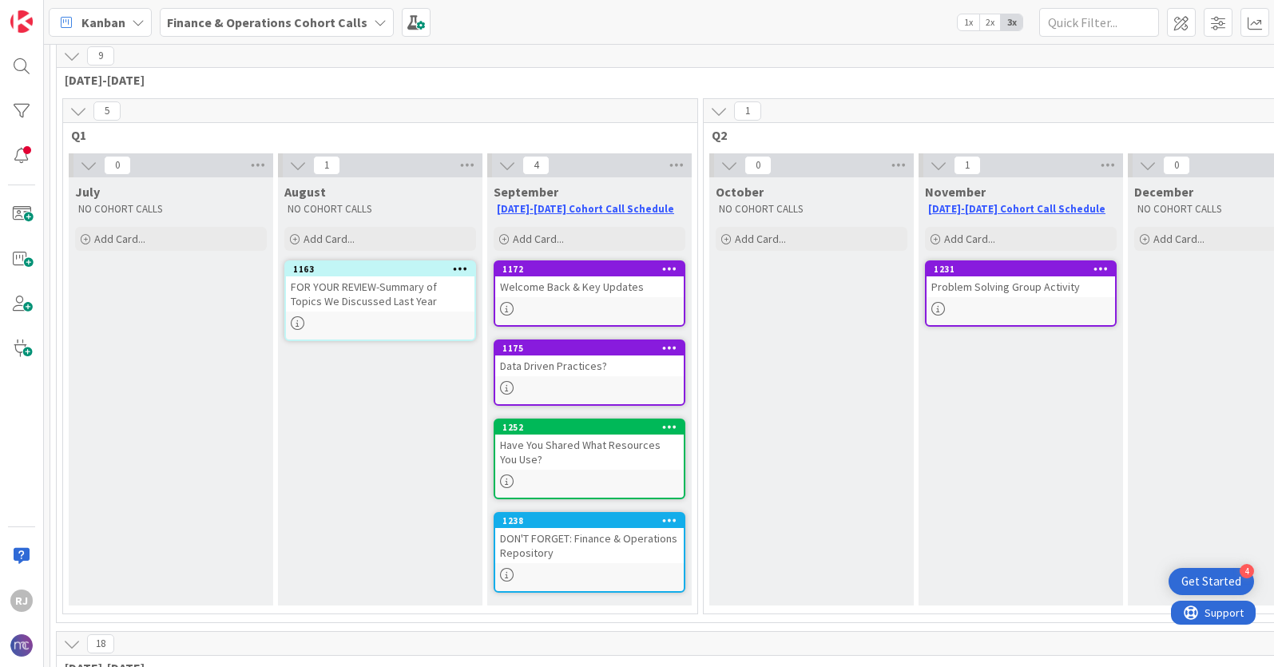
scroll to position [62, 0]
